Goal: Task Accomplishment & Management: Manage account settings

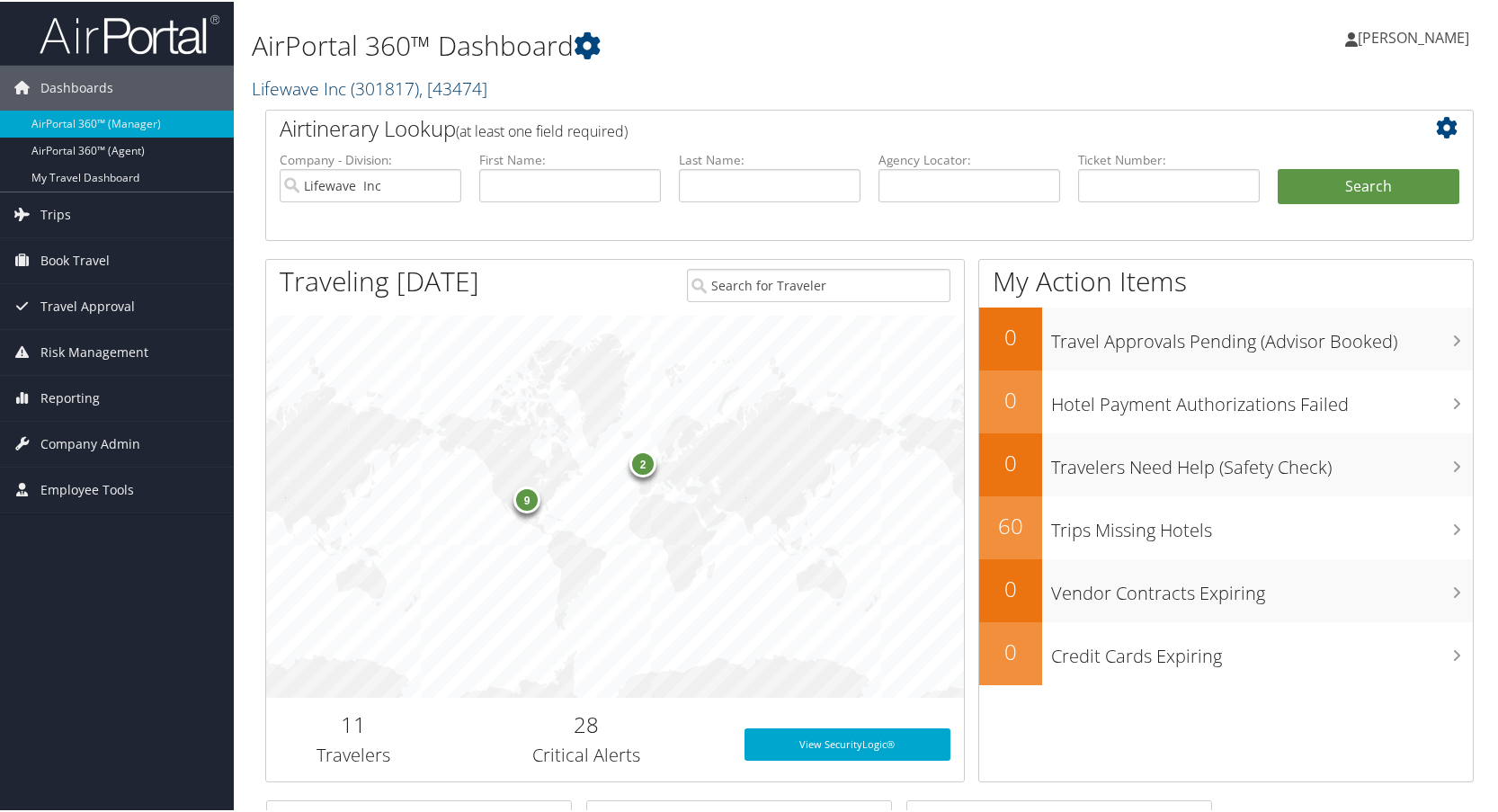
click at [304, 87] on link "Lifewave Inc ( 301817 ) , [ 43474 ]" at bounding box center [369, 86] width 236 height 25
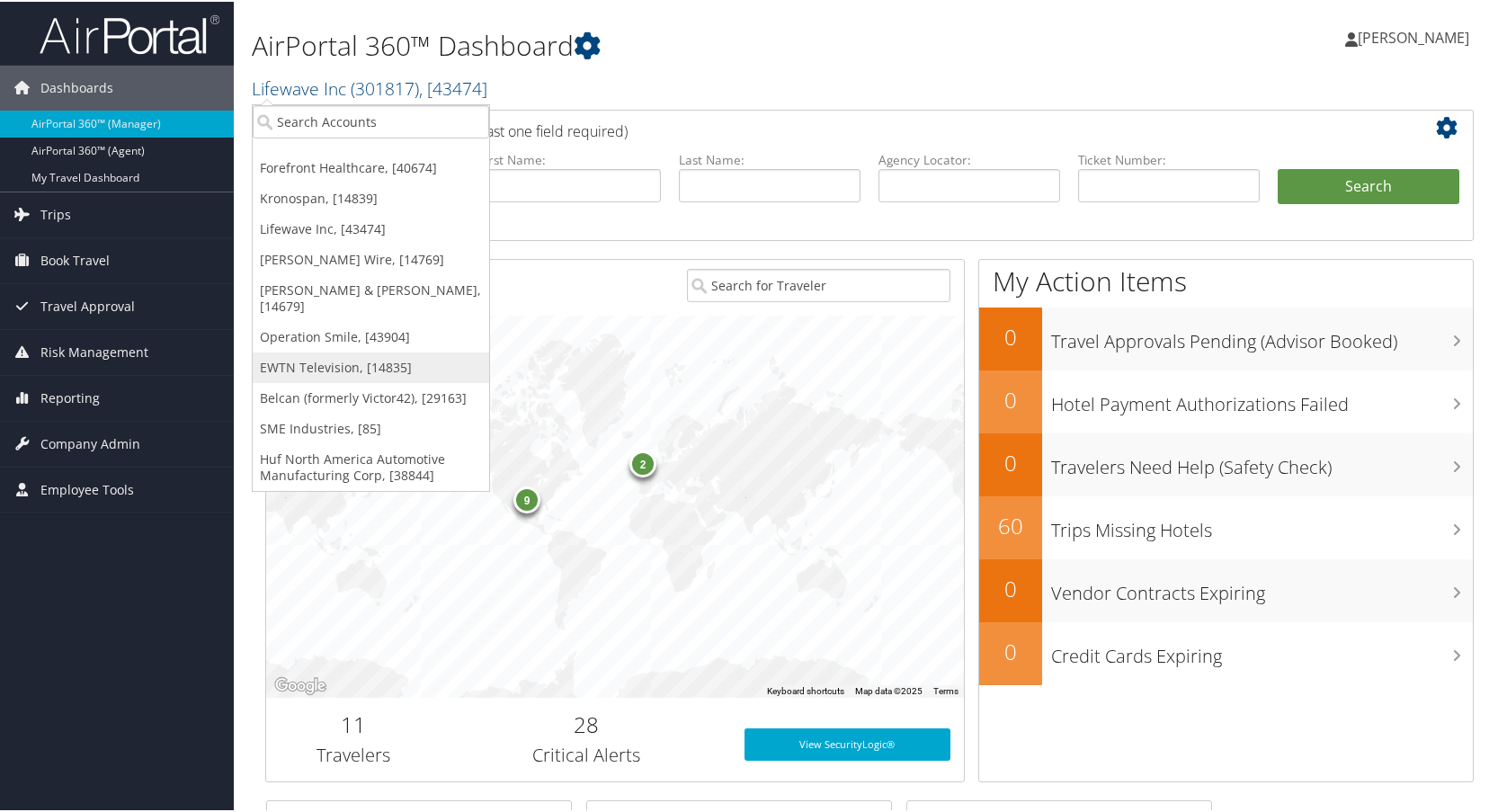
click at [289, 353] on link "EWTN Television, [14835]" at bounding box center [371, 366] width 236 height 31
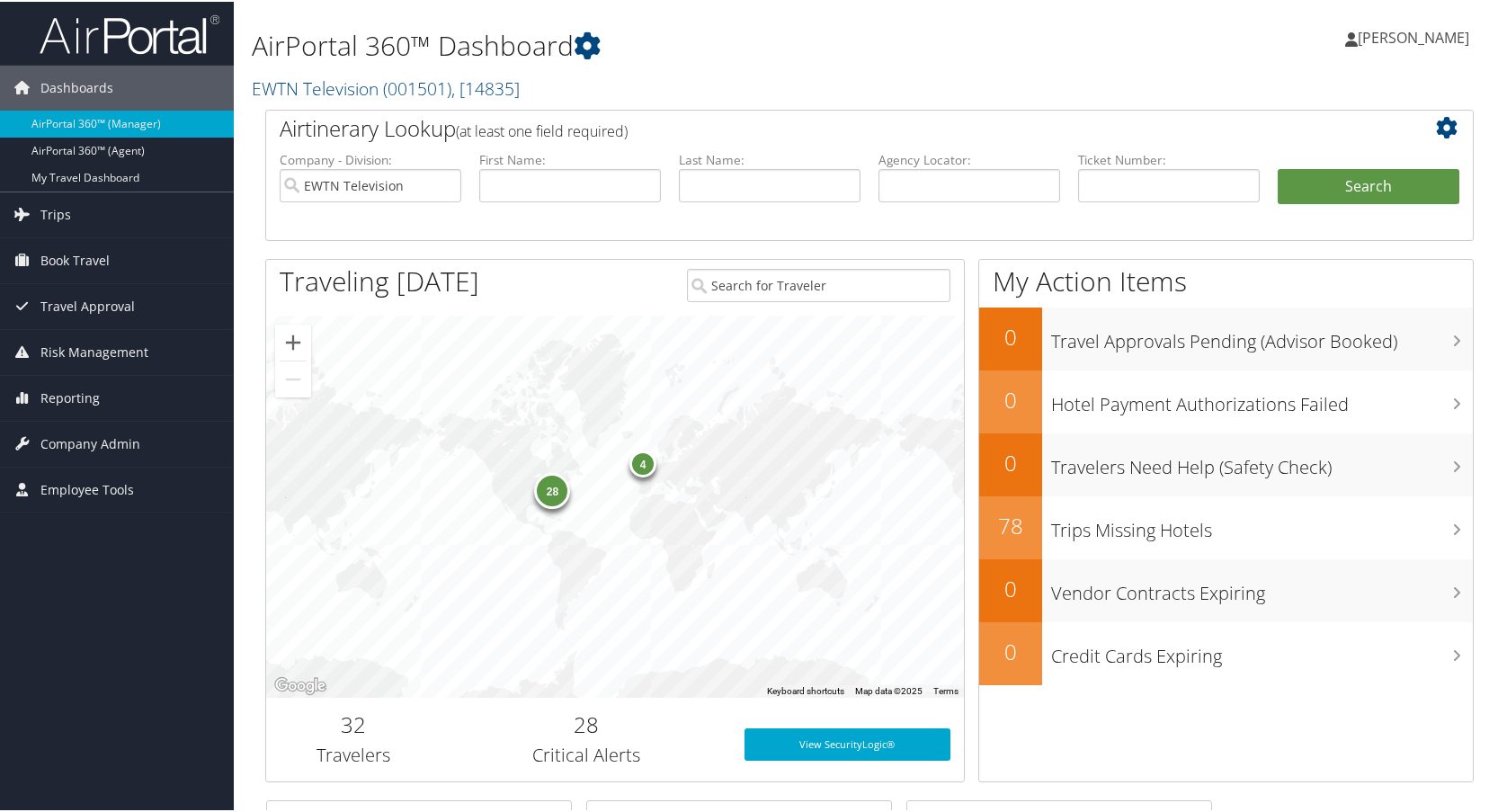
click at [63, 392] on span "Reporting" at bounding box center [69, 396] width 59 height 45
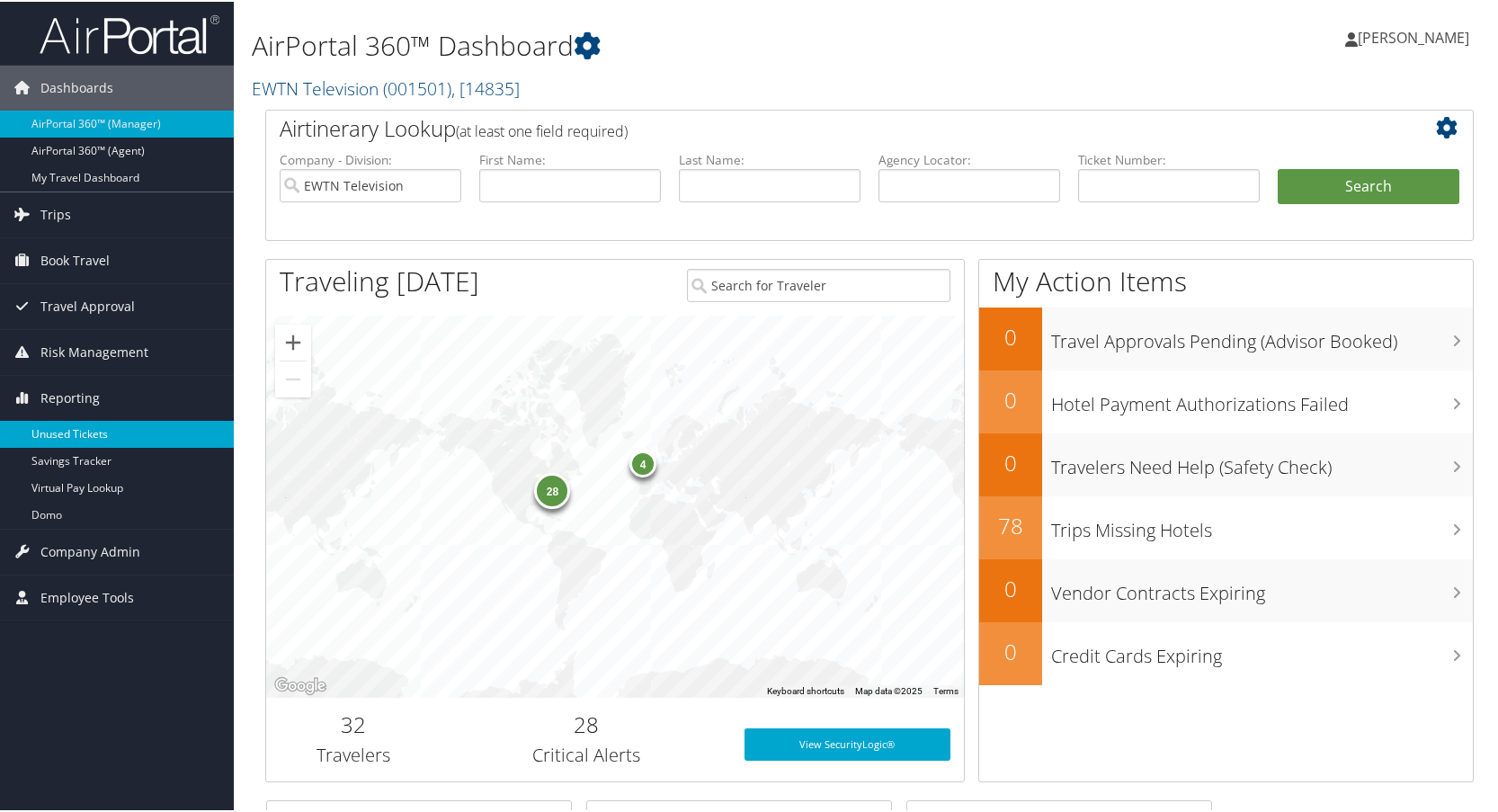
click at [56, 428] on link "Unused Tickets" at bounding box center [116, 433] width 234 height 27
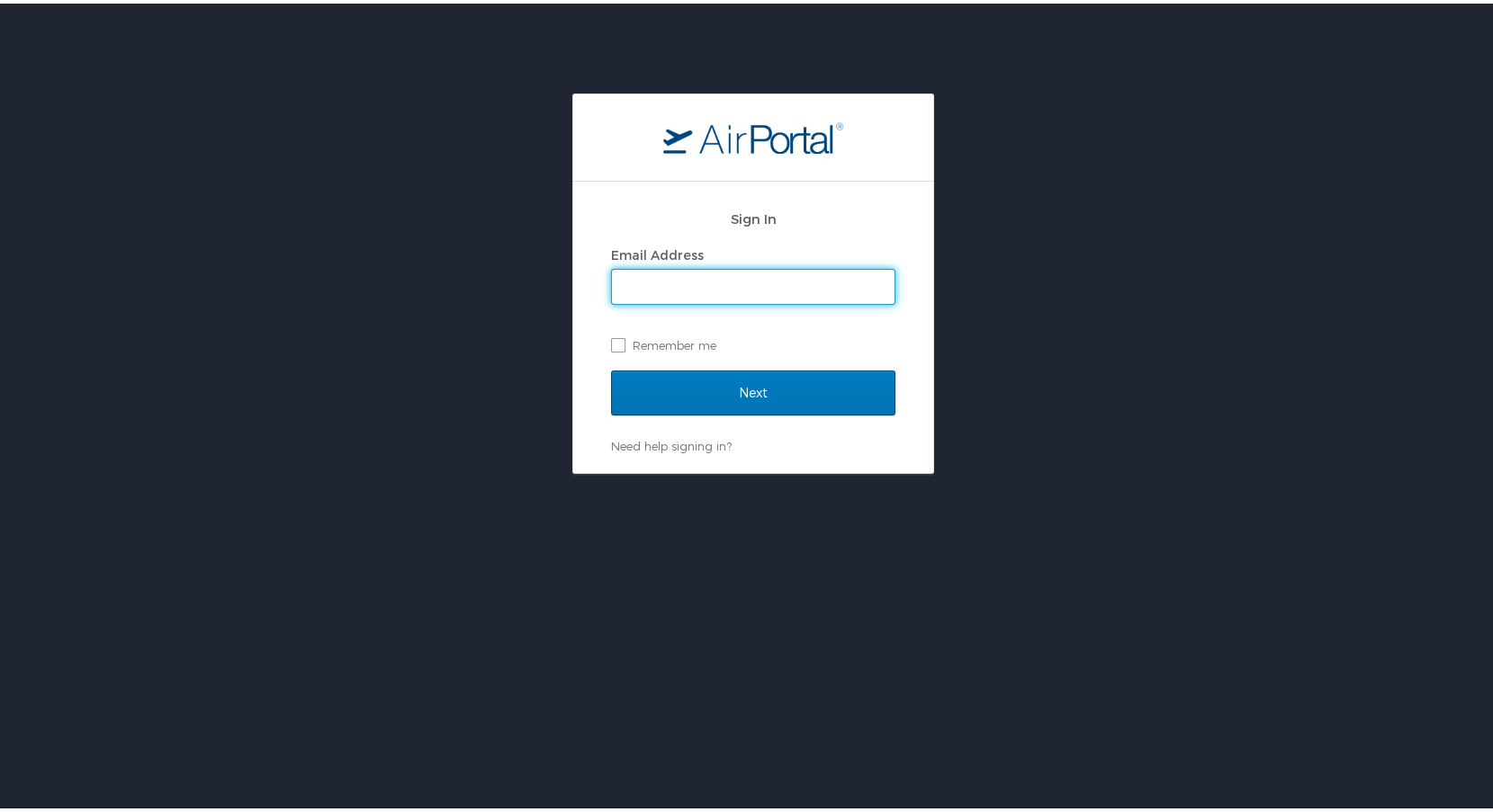
type input "lisa.bunch@cbtravel.com"
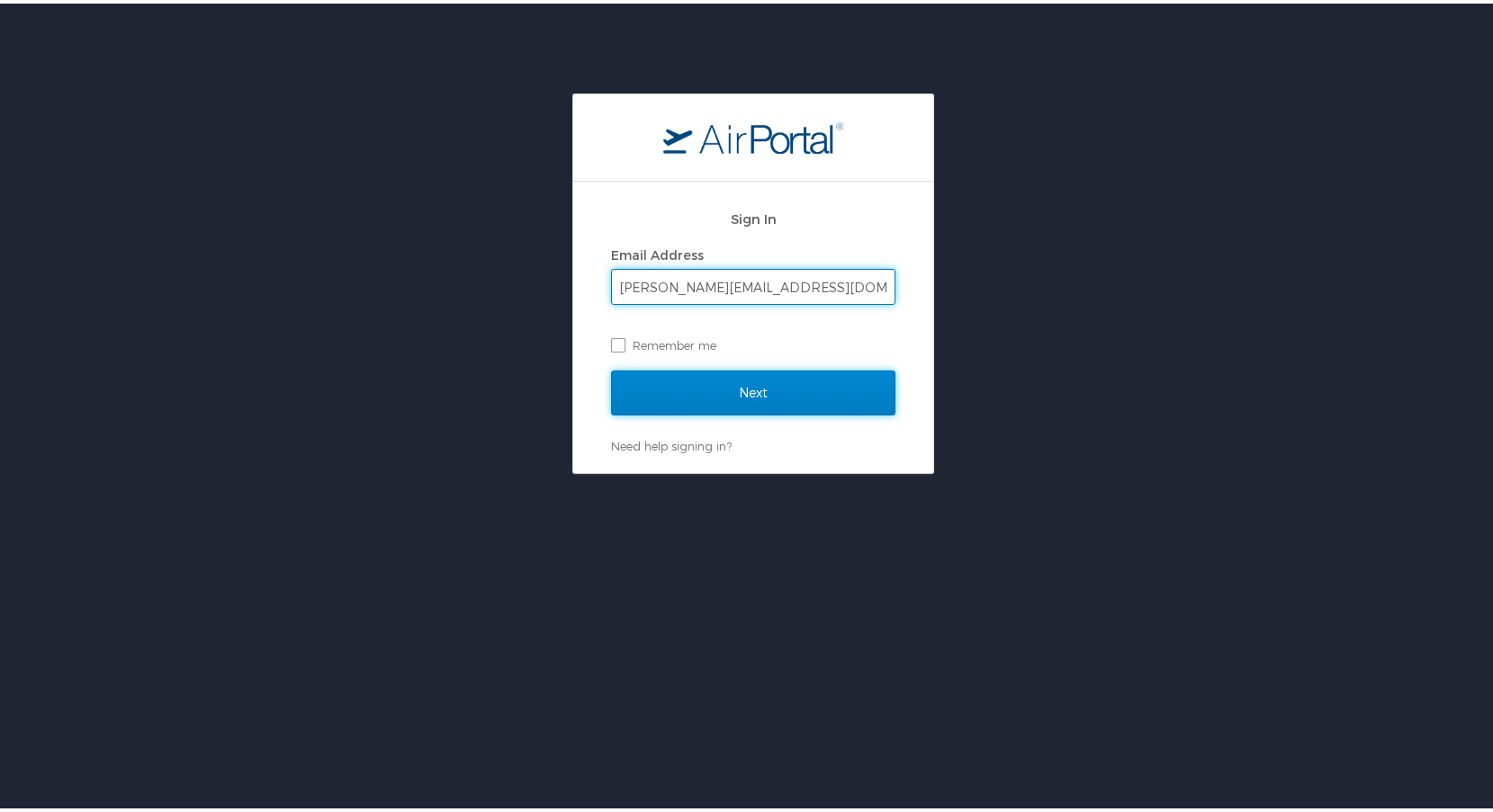
click at [731, 390] on input "Next" at bounding box center [752, 388] width 284 height 45
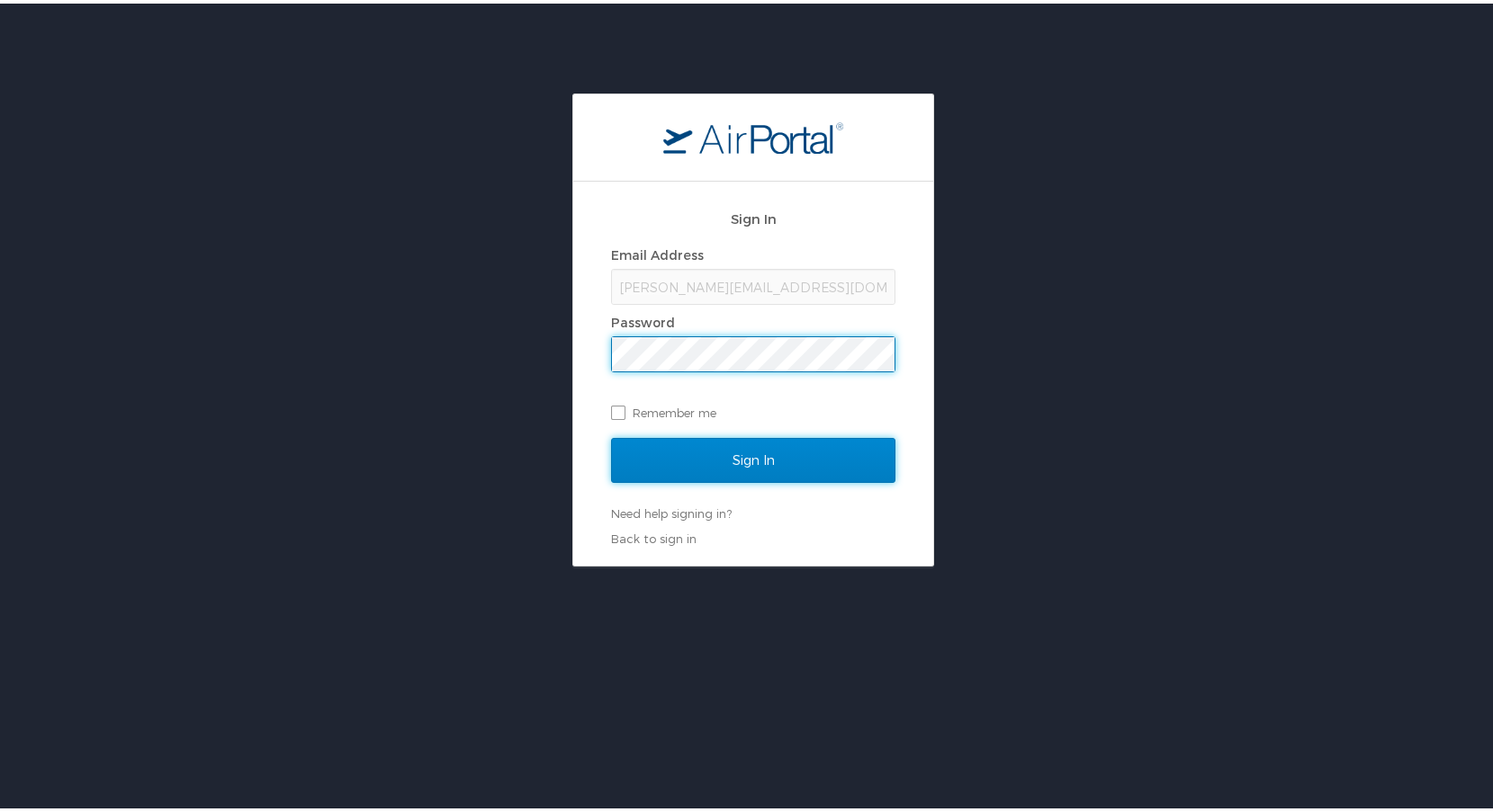
click at [744, 457] on input "Sign In" at bounding box center [752, 456] width 284 height 45
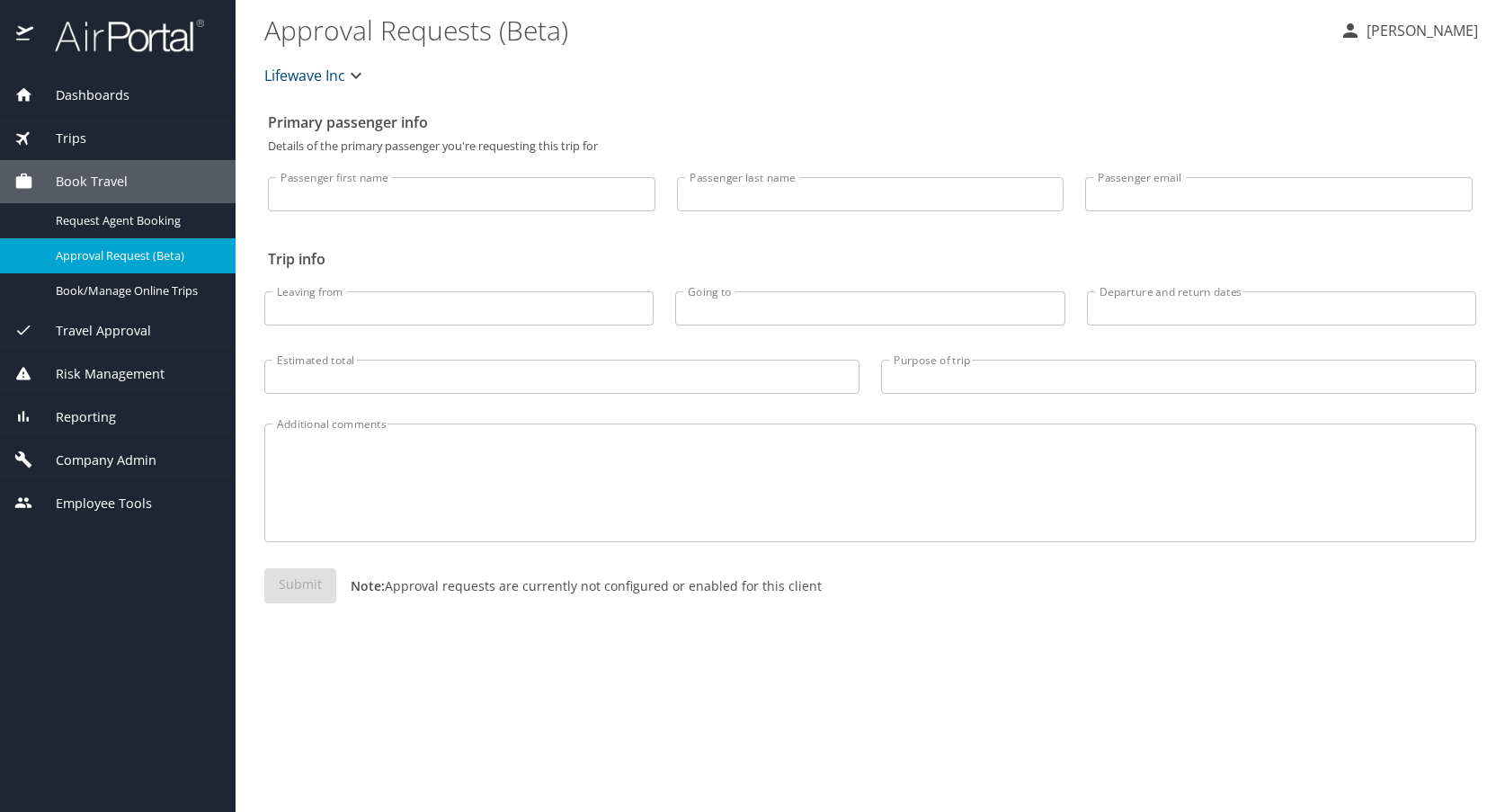
click at [297, 75] on span "Lifewave Inc" at bounding box center [305, 75] width 81 height 25
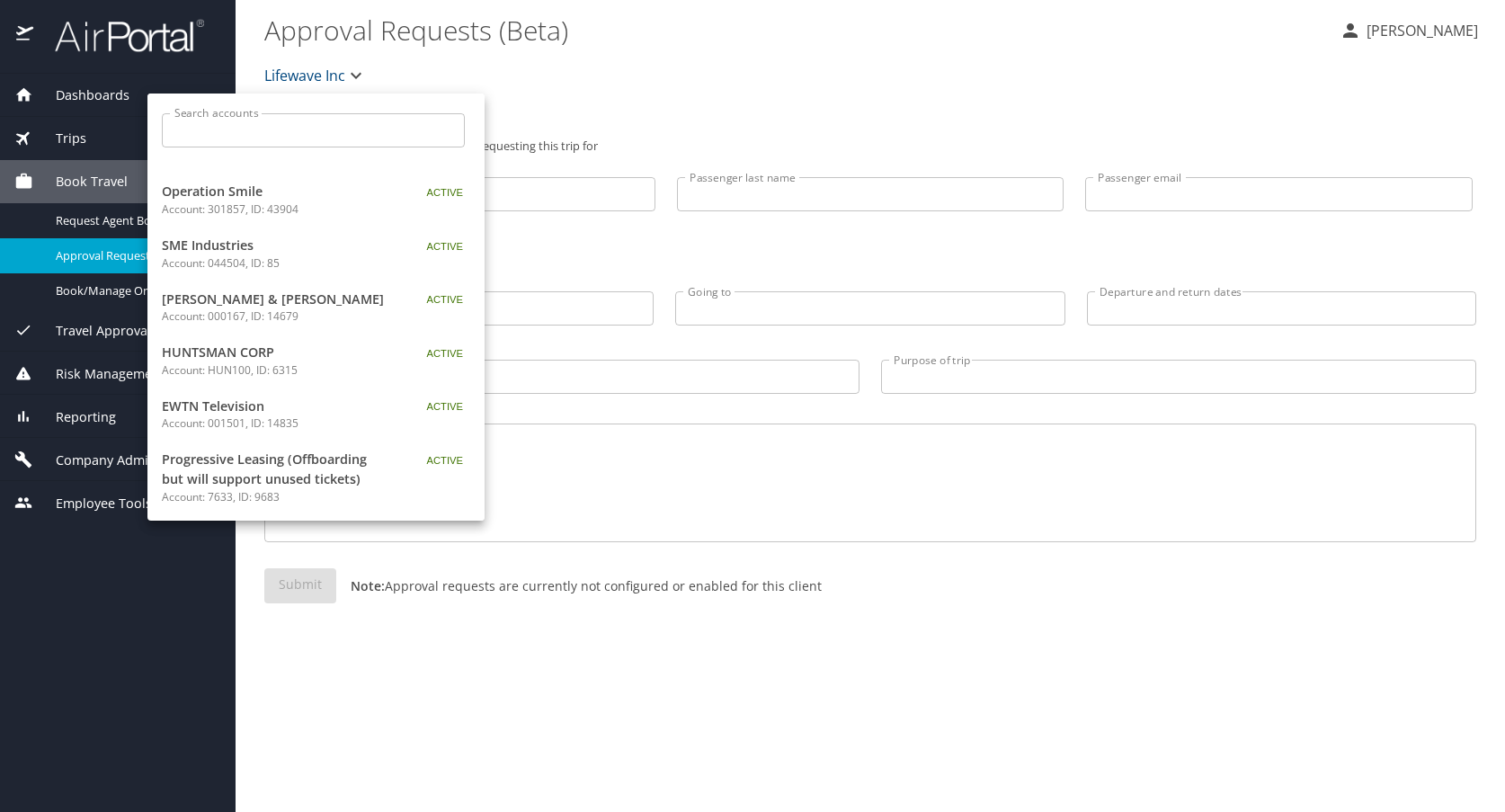
scroll to position [201, 0]
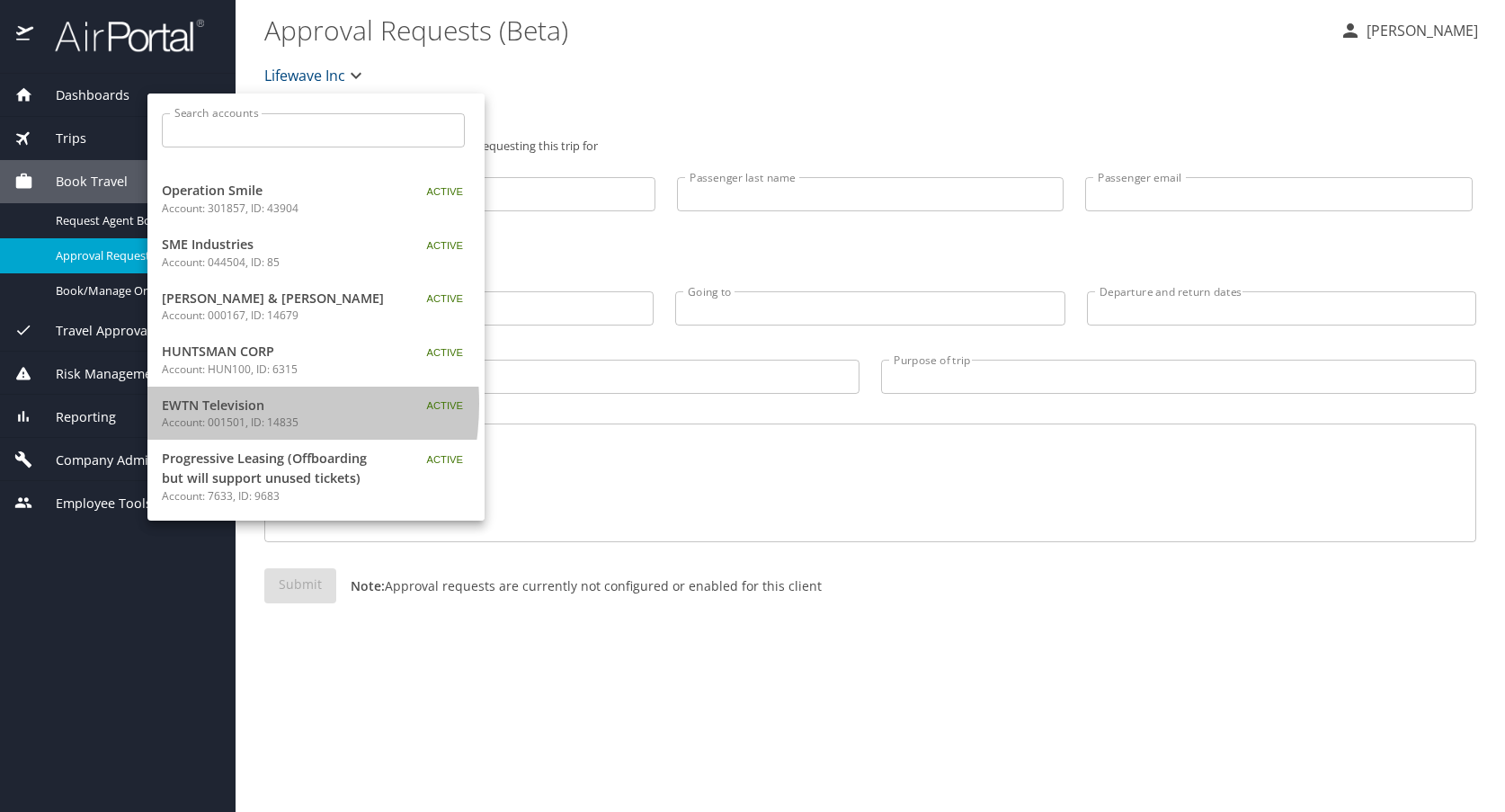
click at [203, 404] on span "EWTN Television" at bounding box center [274, 406] width 225 height 20
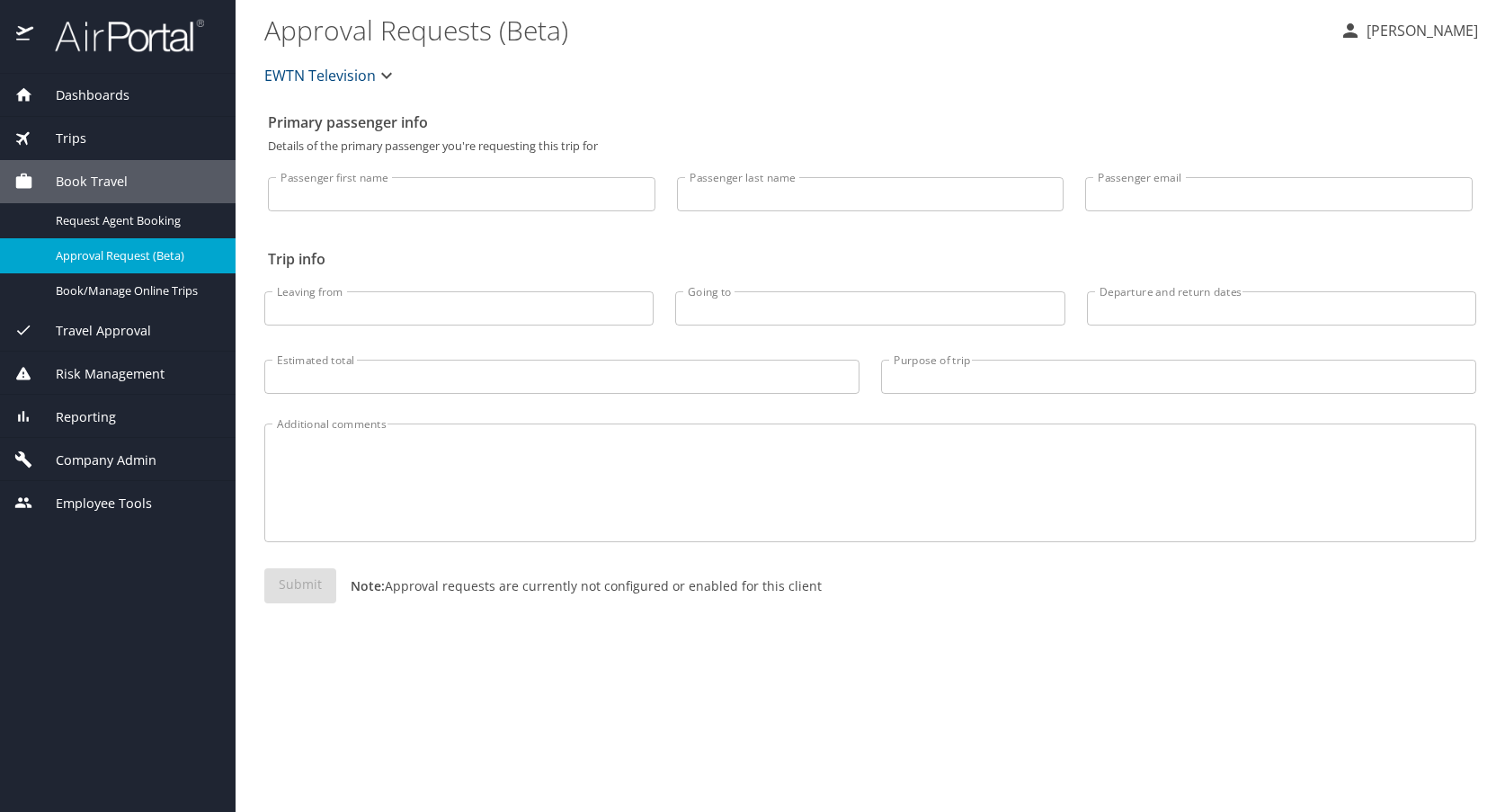
click at [96, 414] on span "Reporting" at bounding box center [75, 417] width 83 height 20
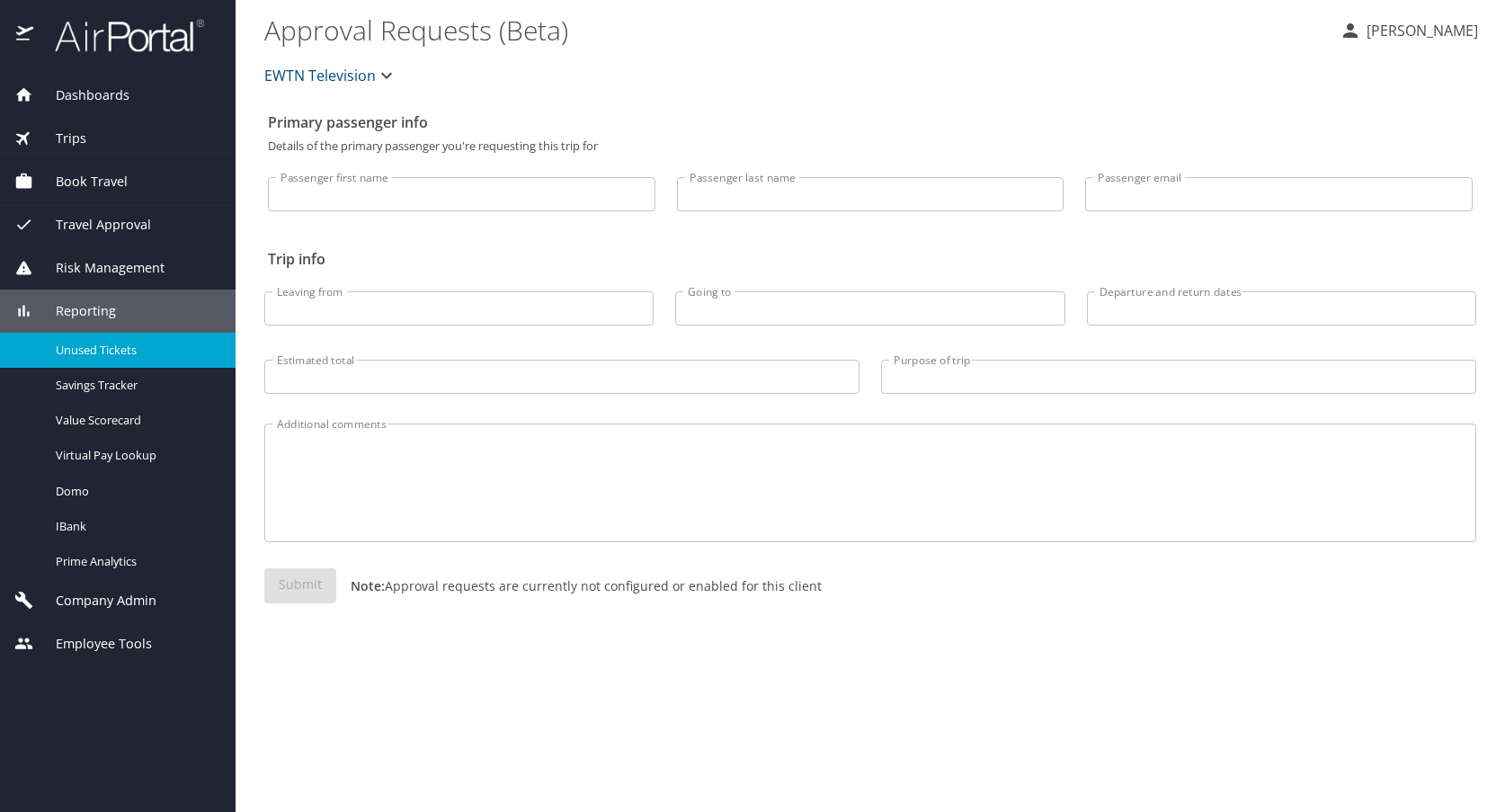
click at [89, 352] on span "Unused Tickets" at bounding box center [135, 350] width 158 height 17
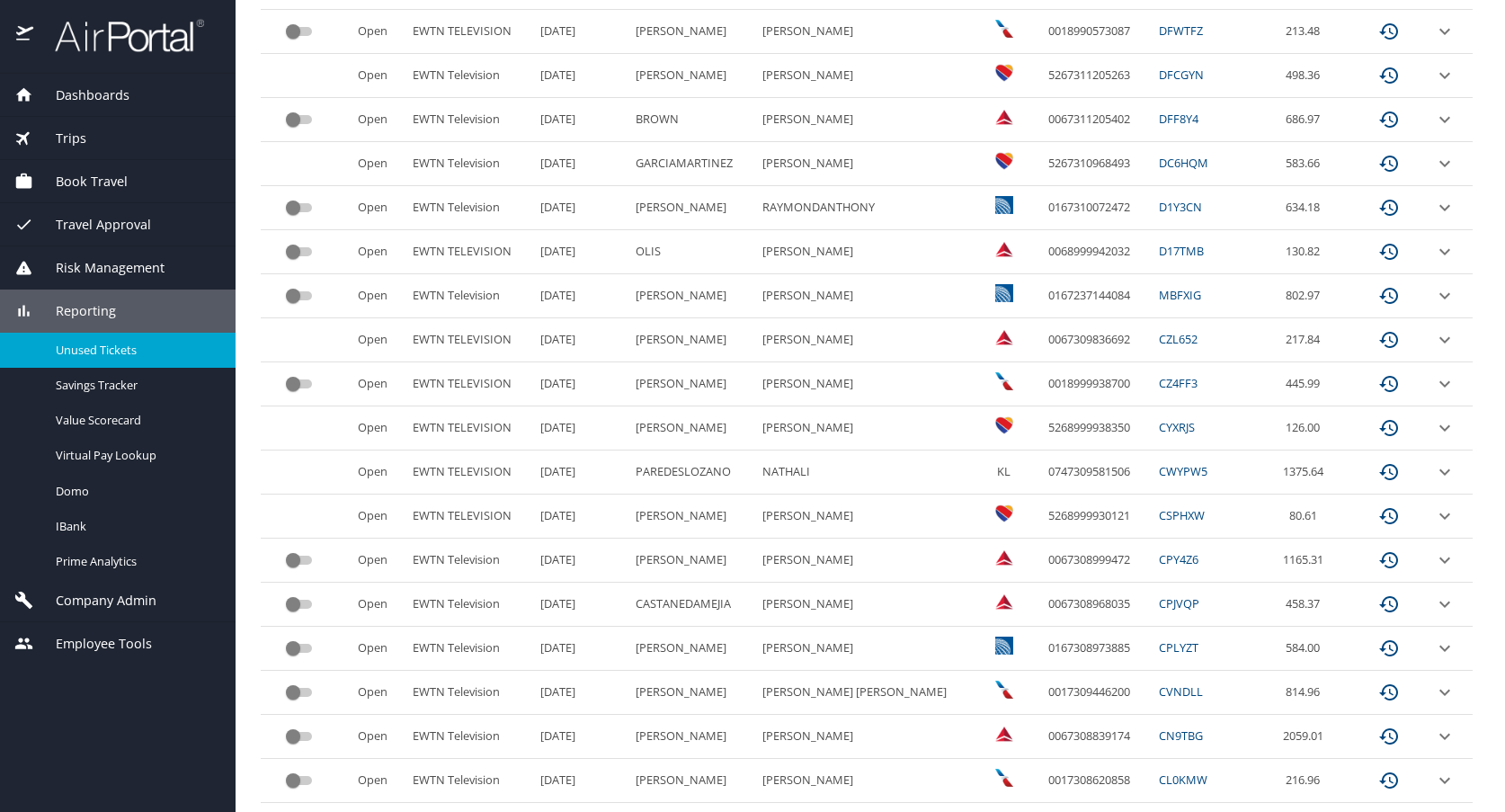
scroll to position [762, 0]
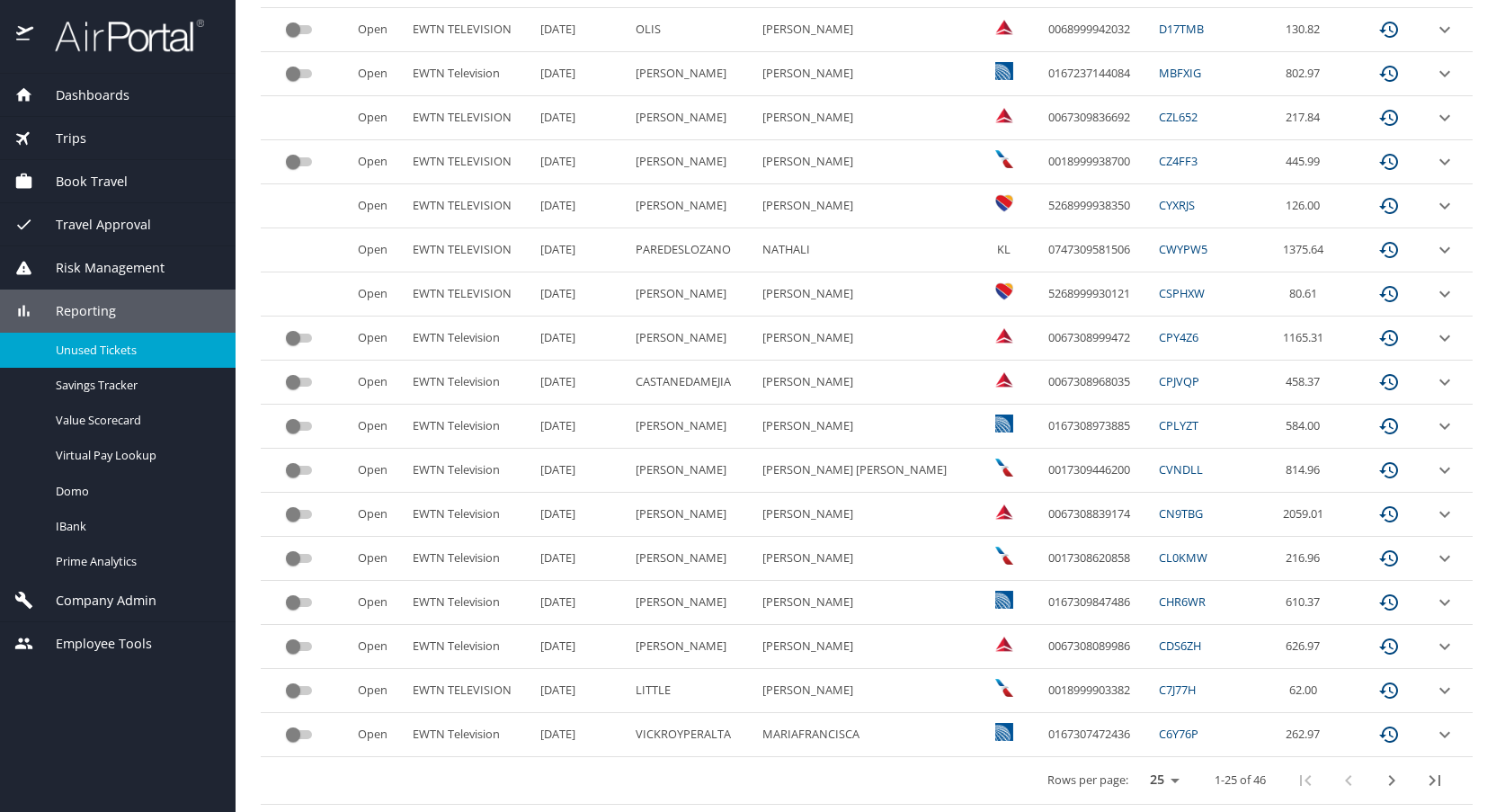
click at [1381, 781] on icon "next page" at bounding box center [1392, 780] width 22 height 22
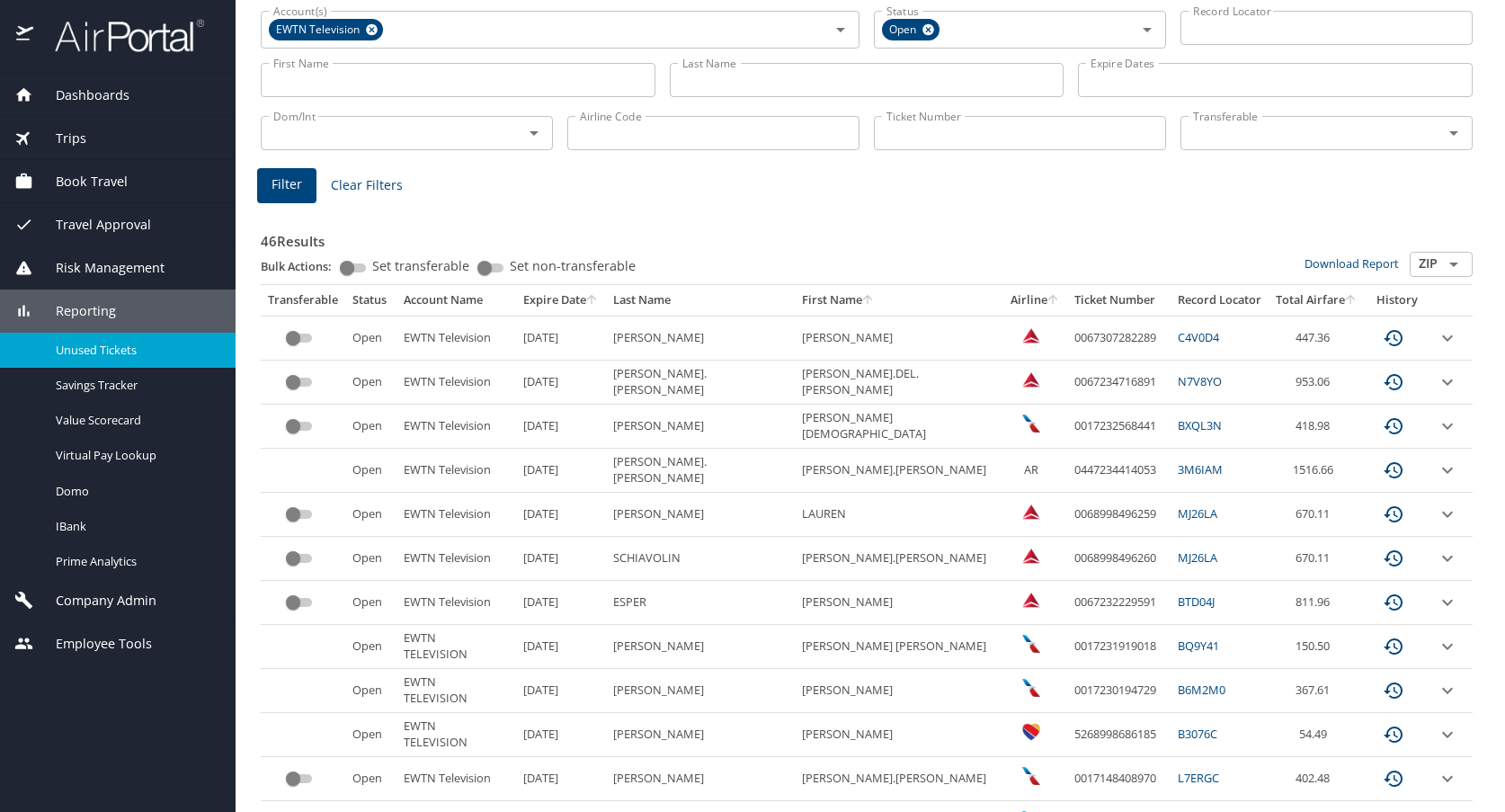
scroll to position [0, 0]
